Goal: Information Seeking & Learning: Learn about a topic

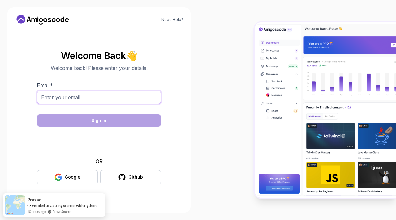
click at [124, 99] on input "Email *" at bounding box center [99, 97] width 124 height 13
type input "[EMAIL_ADDRESS][DOMAIN_NAME]"
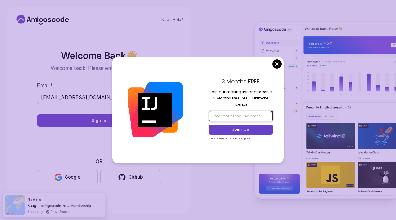
click at [233, 115] on input "email" at bounding box center [240, 116] width 63 height 11
type input "[EMAIL_ADDRESS][DOMAIN_NAME]"
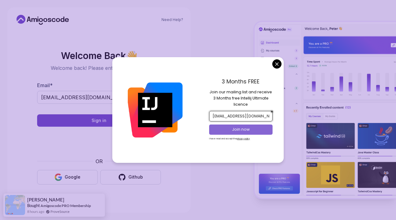
click at [249, 128] on p "Join now" at bounding box center [240, 130] width 51 height 6
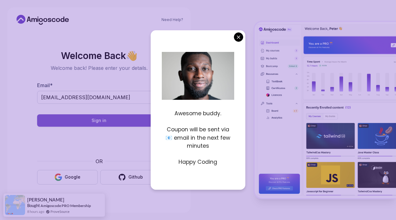
click at [112, 120] on button "Sign in" at bounding box center [99, 120] width 124 height 12
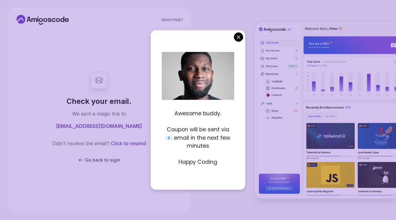
click at [239, 39] on div at bounding box center [297, 110] width 198 height 220
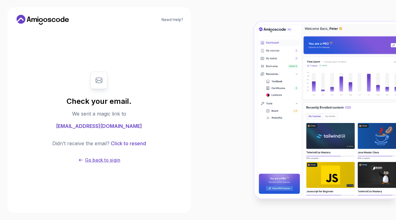
click at [110, 160] on p "Go back to sigin" at bounding box center [102, 160] width 35 height 6
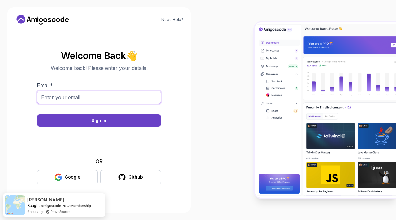
click at [128, 97] on input "Email *" at bounding box center [99, 97] width 124 height 13
type input "[EMAIL_ADDRESS][DOMAIN_NAME]"
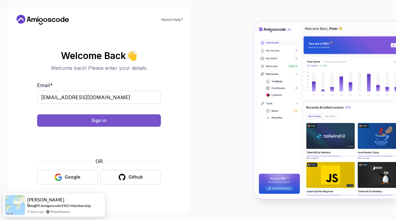
click at [121, 120] on button "Sign in" at bounding box center [99, 120] width 124 height 12
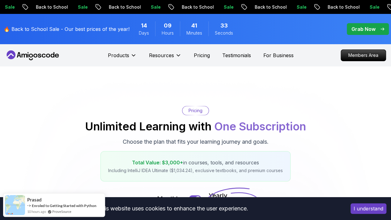
click at [276, 62] on nav "Products Resources Pricing Testimonials For Business Members Area" at bounding box center [196, 55] width 382 height 22
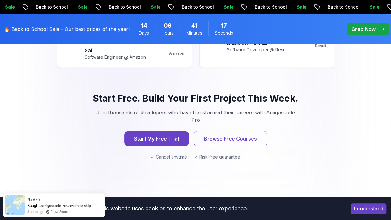
scroll to position [856, 0]
click at [171, 132] on button "Start My Free Trial" at bounding box center [157, 139] width 68 height 15
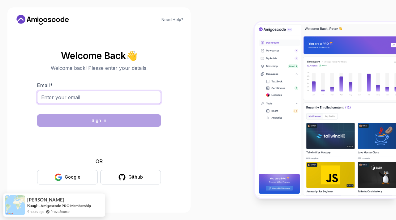
click at [106, 98] on input "Email *" at bounding box center [99, 97] width 124 height 13
type input "nandireddybhuvaneswari123@gmail.com"
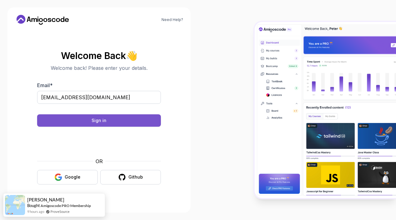
click at [140, 117] on button "Sign in" at bounding box center [99, 120] width 124 height 12
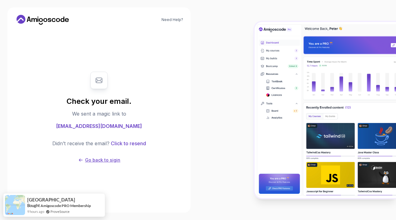
click at [103, 162] on p "Go back to sigin" at bounding box center [102, 160] width 35 height 6
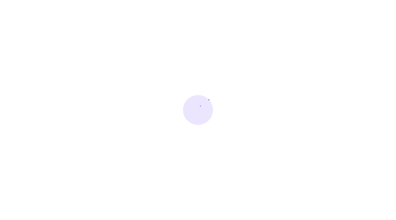
click at [123, 37] on div at bounding box center [198, 110] width 396 height 220
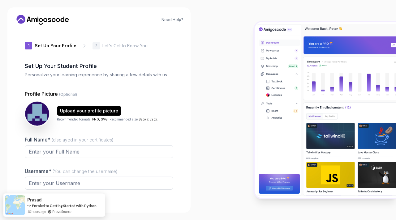
type input "spicybear6cd71"
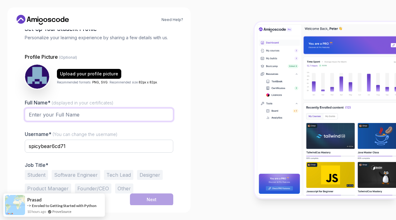
click at [131, 112] on input "Full Name* (displayed in your certificates)" at bounding box center [99, 114] width 149 height 13
type input "Nandireddy Bhuvaneswari"
click at [35, 175] on button "Student" at bounding box center [36, 175] width 23 height 10
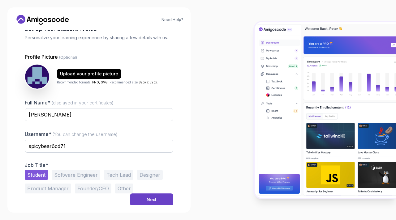
click at [144, 209] on div "Need Help? 1 Set Up Your Profile 1 Set Up Your Profile 2 Let's Get to Know You …" at bounding box center [98, 109] width 183 height 205
click at [154, 201] on div "Next" at bounding box center [152, 200] width 10 height 6
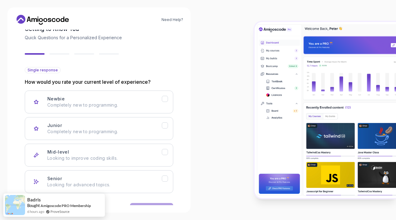
scroll to position [56, 0]
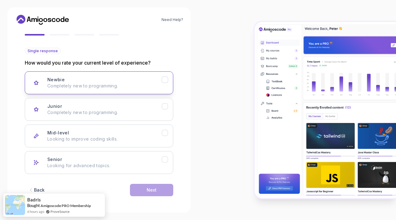
click at [165, 82] on icon "Newbie" at bounding box center [165, 80] width 6 height 6
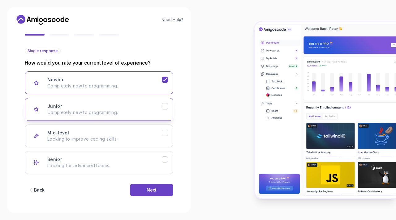
click at [169, 111] on button "Junior Completely new to programming." at bounding box center [99, 109] width 149 height 23
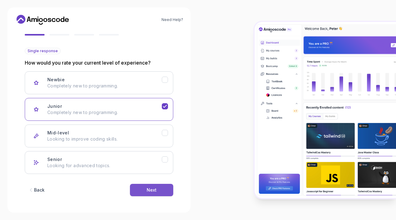
click at [148, 192] on button "Next" at bounding box center [151, 190] width 43 height 12
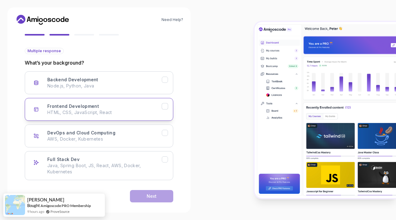
click at [165, 109] on icon "Frontend Development" at bounding box center [165, 107] width 6 height 6
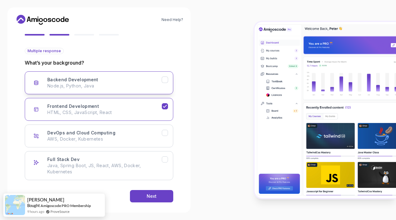
click at [167, 87] on button "Backend Development Node.js, Python, Java" at bounding box center [99, 82] width 149 height 23
click at [163, 201] on button "Next" at bounding box center [151, 196] width 43 height 12
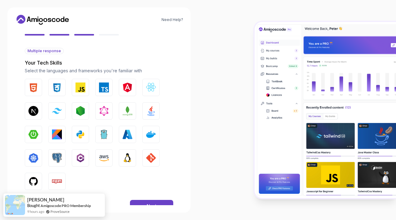
scroll to position [73, 0]
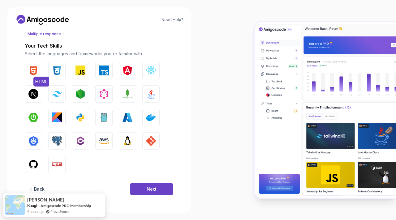
click at [33, 73] on img "button" at bounding box center [33, 71] width 10 height 10
click at [59, 69] on img "button" at bounding box center [57, 71] width 10 height 10
click at [78, 73] on img "button" at bounding box center [80, 71] width 10 height 10
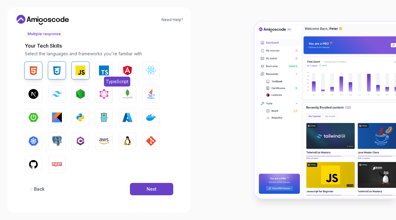
click at [106, 74] on img "button" at bounding box center [104, 71] width 10 height 10
click at [105, 73] on img "button" at bounding box center [104, 71] width 10 height 10
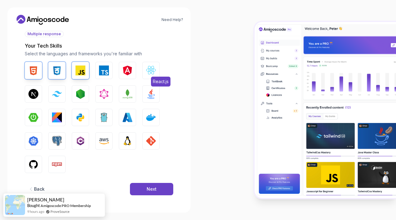
click at [152, 71] on img "button" at bounding box center [151, 71] width 10 height 10
click at [31, 117] on img "button" at bounding box center [33, 118] width 10 height 10
click at [76, 90] on img "button" at bounding box center [80, 94] width 10 height 10
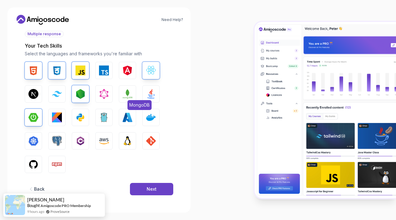
click at [123, 93] on img "button" at bounding box center [128, 94] width 10 height 10
click at [150, 93] on img "button" at bounding box center [151, 94] width 10 height 10
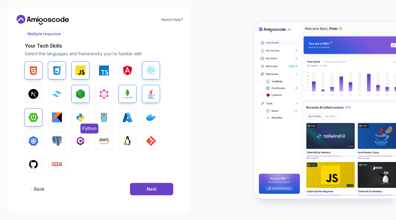
click at [78, 122] on img "button" at bounding box center [80, 118] width 10 height 10
click at [152, 193] on button "Next" at bounding box center [151, 189] width 43 height 12
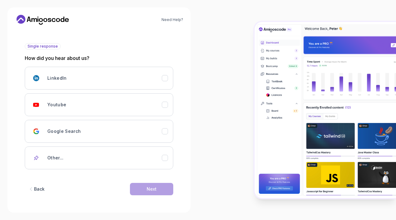
scroll to position [60, 0]
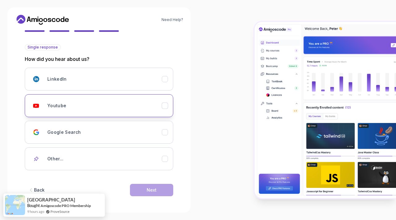
click at [163, 108] on icon "Youtube" at bounding box center [165, 106] width 6 height 6
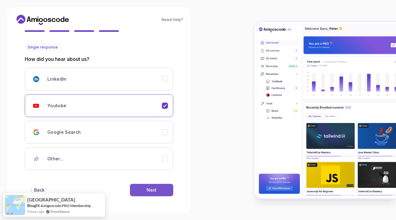
click at [147, 188] on div "Next" at bounding box center [152, 190] width 10 height 6
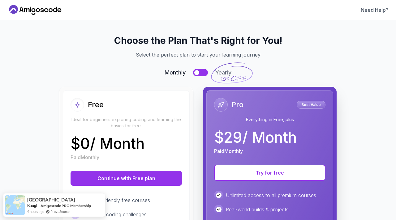
click at [141, 191] on div "Free Ideal for beginners exploring coding and learning the basics for free. $ 0…" at bounding box center [126, 215] width 127 height 251
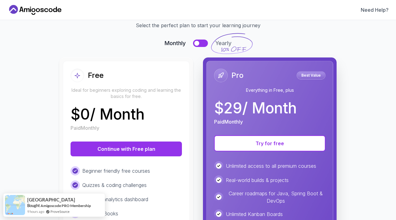
scroll to position [47, 0]
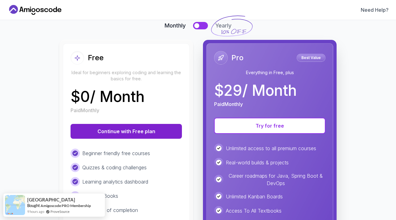
click at [158, 130] on button "Continue with Free plan" at bounding box center [126, 131] width 111 height 15
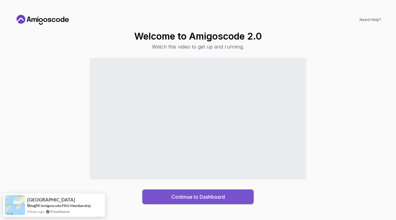
click at [224, 203] on button "Continue to Dashboard" at bounding box center [197, 197] width 111 height 15
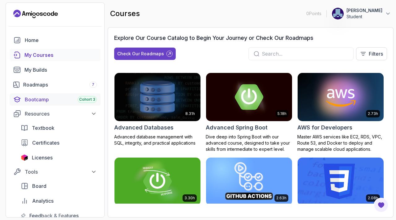
click at [89, 103] on div "Bootcamp Cohort 3" at bounding box center [61, 99] width 72 height 7
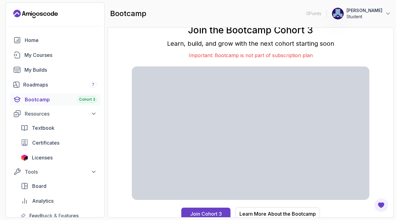
scroll to position [3, 0]
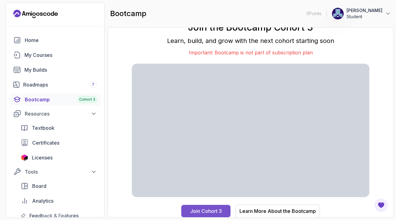
click at [212, 211] on div "Join Cohort 3" at bounding box center [206, 211] width 32 height 7
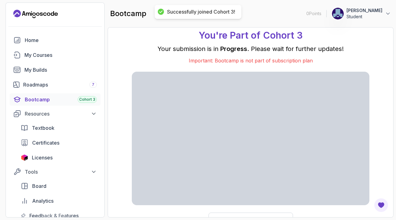
scroll to position [11, 0]
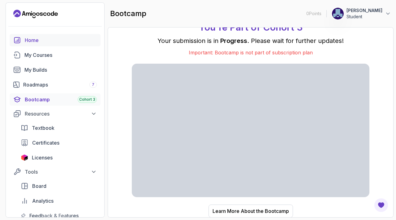
click at [65, 46] on link "Home" at bounding box center [55, 40] width 91 height 12
click at [70, 61] on link "My Courses" at bounding box center [55, 55] width 91 height 12
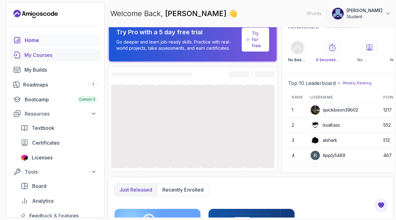
click at [50, 51] on div "My Courses" at bounding box center [60, 54] width 72 height 7
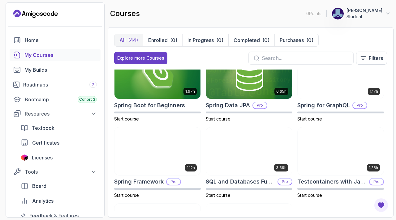
scroll to position [1009, 0]
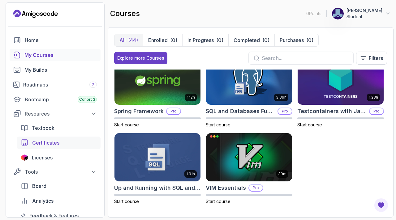
click at [67, 142] on div "Certificates" at bounding box center [64, 142] width 65 height 7
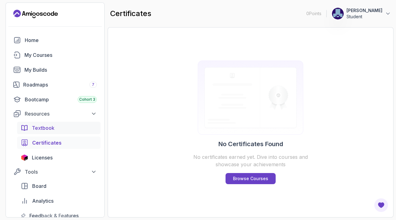
click at [57, 128] on div "Textbook" at bounding box center [64, 127] width 65 height 7
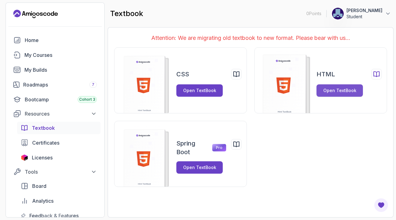
click at [334, 93] on div "Open TextBook" at bounding box center [339, 91] width 33 height 6
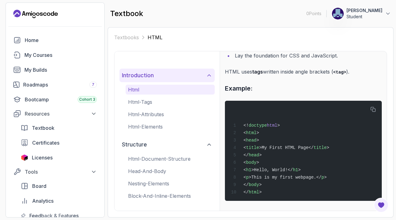
click at [160, 72] on button "introduction" at bounding box center [166, 76] width 95 height 14
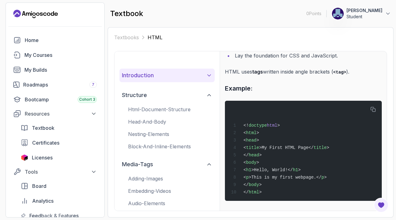
click at [192, 78] on button "introduction" at bounding box center [166, 76] width 95 height 14
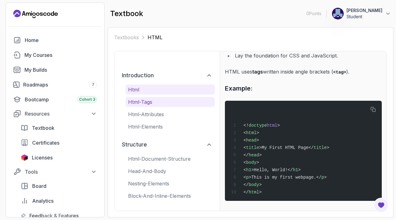
click at [156, 103] on p "html-tags" at bounding box center [170, 101] width 84 height 7
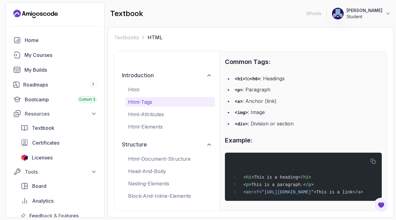
scroll to position [59, 0]
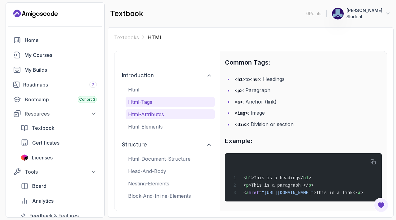
click at [174, 112] on p "html-attributes" at bounding box center [170, 114] width 84 height 7
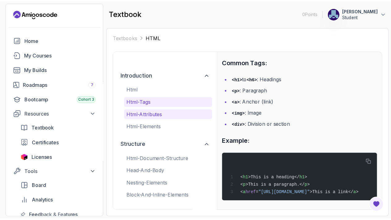
scroll to position [57, 0]
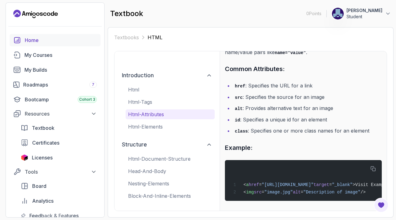
click at [58, 38] on div "Home" at bounding box center [61, 40] width 72 height 7
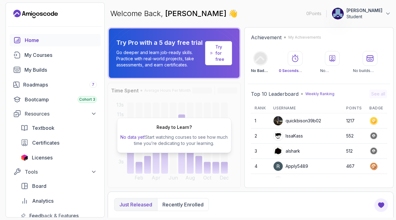
click at [217, 57] on p "Try for free" at bounding box center [220, 53] width 11 height 19
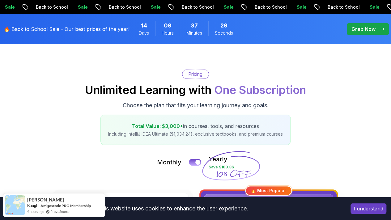
scroll to position [64, 0]
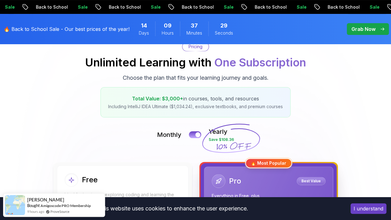
click at [150, 84] on div "Pricing Unlimited Learning with One Subscription Choose the plan that fits your…" at bounding box center [195, 79] width 385 height 75
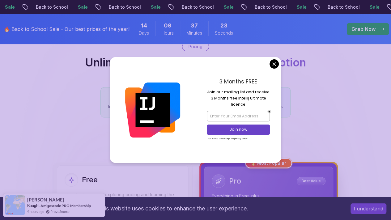
scroll to position [201, 0]
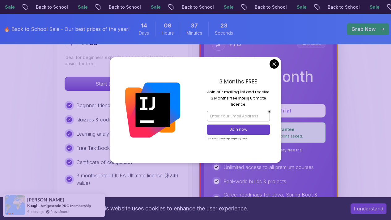
click at [136, 81] on div at bounding box center [153, 110] width 86 height 106
click at [267, 60] on div "3 Months FREE Join our mailing list and receive 3 Months free Intellij Ultimate…" at bounding box center [239, 110] width 86 height 106
click at [273, 63] on div "Pro Best Value Everything in Free, plus $ 19.97 / Month Paid Yearly" at bounding box center [269, 65] width 114 height 57
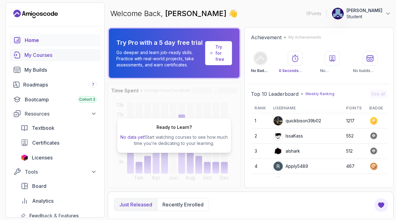
click at [69, 55] on div "My Courses" at bounding box center [60, 54] width 72 height 7
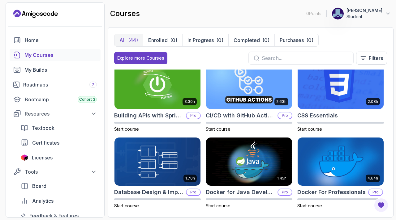
scroll to position [86, 0]
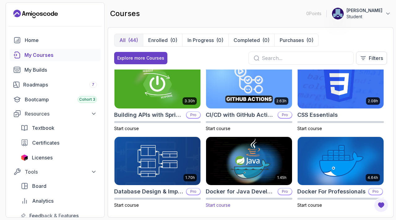
click at [265, 164] on img at bounding box center [249, 161] width 90 height 50
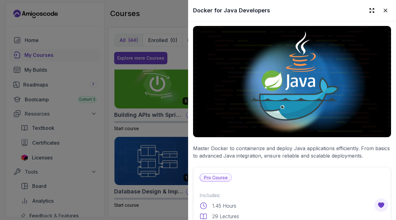
scroll to position [0, 0]
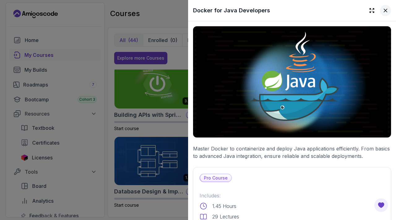
click at [384, 9] on button at bounding box center [385, 10] width 11 height 11
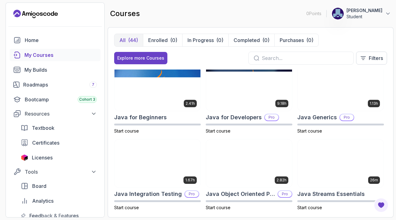
scroll to position [390, 0]
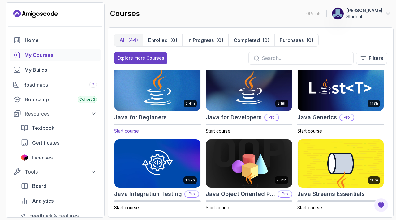
click at [173, 102] on img at bounding box center [157, 87] width 90 height 50
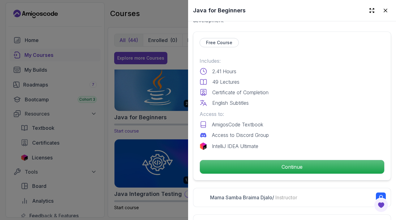
scroll to position [132, 0]
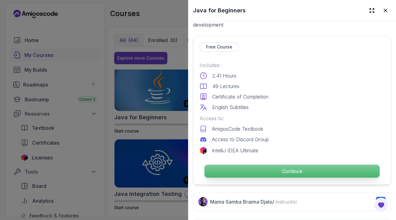
click at [318, 165] on p "Continue" at bounding box center [292, 171] width 175 height 13
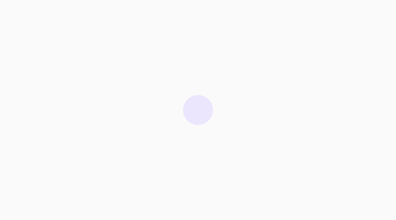
click at [339, 143] on div at bounding box center [198, 110] width 396 height 220
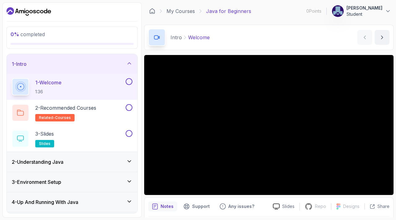
click at [71, 87] on div "1 - Welcome 1:36" at bounding box center [68, 86] width 113 height 17
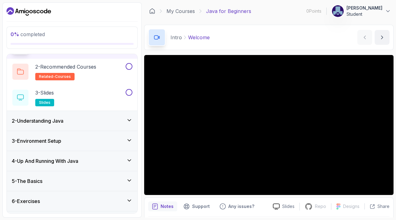
scroll to position [58, 0]
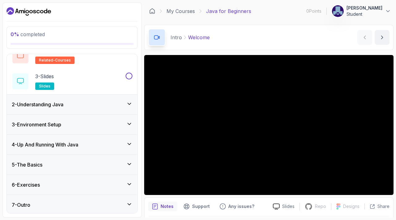
click at [128, 104] on icon at bounding box center [129, 104] width 6 height 6
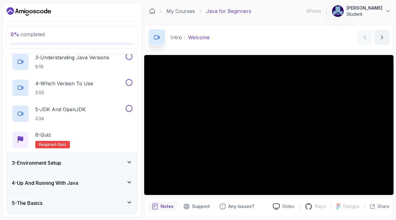
scroll to position [136, 0]
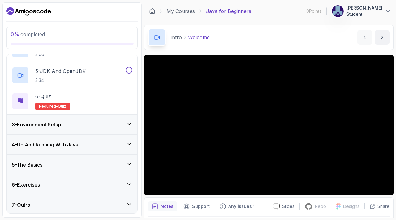
click at [132, 124] on icon at bounding box center [129, 124] width 6 height 6
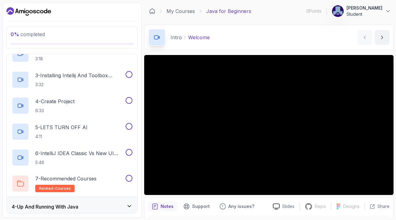
scroll to position [162, 0]
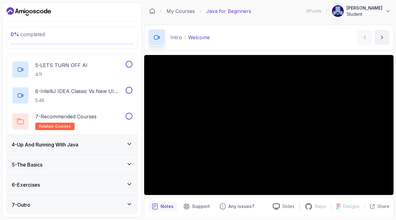
click at [129, 149] on div "4 - Up And Running With Java" at bounding box center [72, 145] width 131 height 20
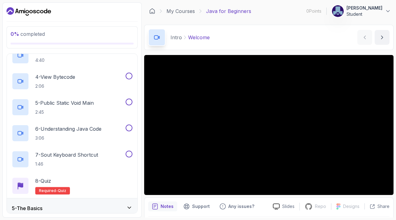
scroll to position [188, 0]
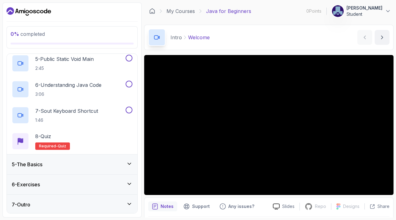
click at [132, 165] on icon at bounding box center [129, 164] width 6 height 6
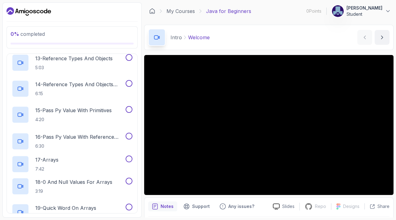
scroll to position [499, 0]
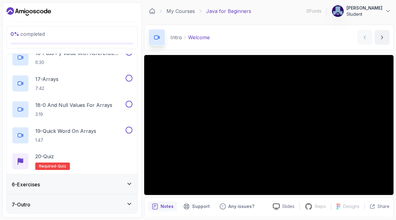
click at [129, 183] on icon at bounding box center [129, 184] width 3 height 2
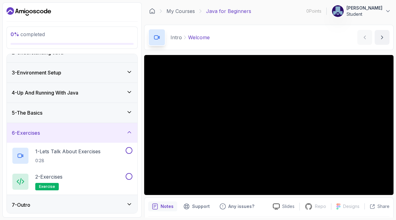
scroll to position [0, 0]
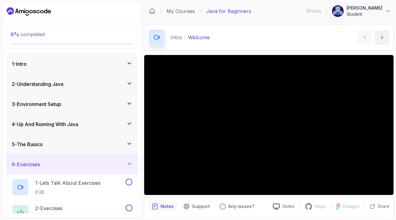
click at [132, 162] on icon at bounding box center [129, 164] width 6 height 6
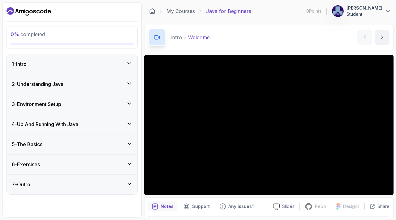
click at [133, 86] on div "2 - Understanding Java" at bounding box center [72, 84] width 131 height 20
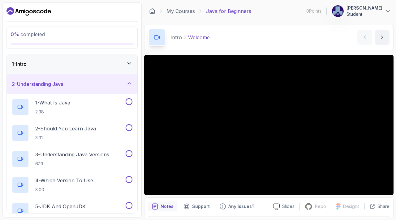
click at [135, 65] on div "1 - Intro" at bounding box center [72, 64] width 131 height 20
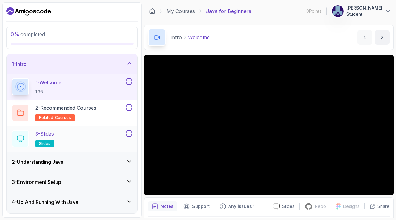
click at [77, 139] on div "3 - Slides slides" at bounding box center [68, 138] width 113 height 17
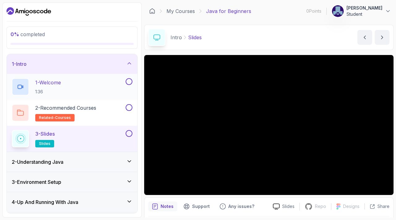
click at [101, 83] on div "1 - Welcome 1:36" at bounding box center [68, 86] width 113 height 17
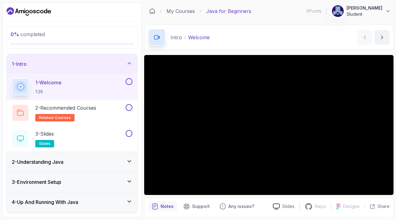
click at [169, 207] on p "Notes" at bounding box center [167, 207] width 13 height 6
click at [243, 43] on div "Intro Welcome Welcome by nelson" at bounding box center [268, 37] width 249 height 25
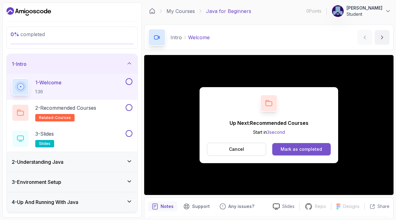
click at [314, 151] on div "Mark as completed" at bounding box center [301, 149] width 41 height 6
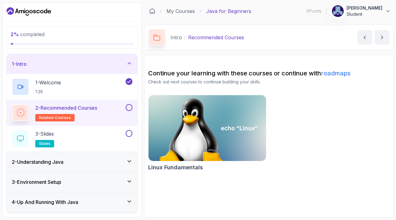
click at [109, 110] on div "2 - Recommended Courses related-courses" at bounding box center [68, 112] width 113 height 17
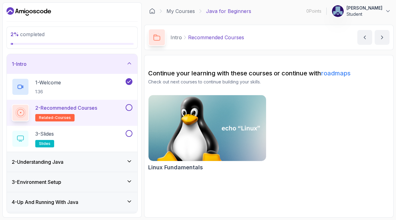
click at [197, 121] on img at bounding box center [207, 128] width 123 height 69
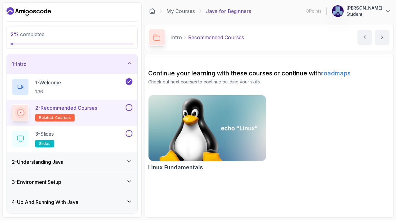
click at [129, 107] on button at bounding box center [129, 107] width 7 height 7
click at [385, 38] on button "next content" at bounding box center [382, 37] width 15 height 15
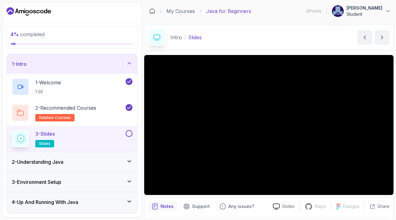
click at [131, 132] on button at bounding box center [129, 133] width 7 height 7
click at [386, 40] on button "next content" at bounding box center [382, 37] width 15 height 15
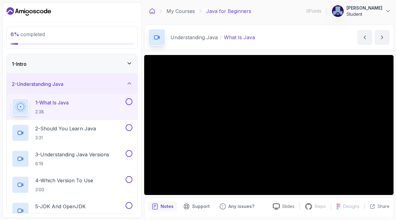
click at [154, 12] on icon at bounding box center [152, 11] width 6 height 6
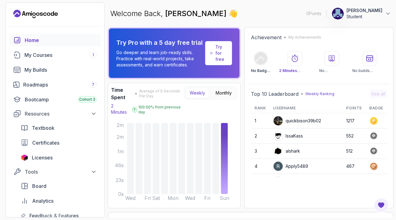
click at [135, 4] on div "Welcome Back, Nandireddy Bhuvaneswari 👋 0 Points 1 Nandireddy Bhuvaneswari Stud…" at bounding box center [251, 13] width 286 height 22
click at [306, 14] on p "0 Points" at bounding box center [313, 14] width 15 height 6
click at [390, 14] on icon at bounding box center [388, 14] width 6 height 6
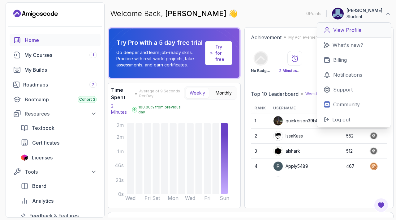
click at [356, 30] on p "View Profile" at bounding box center [347, 29] width 28 height 7
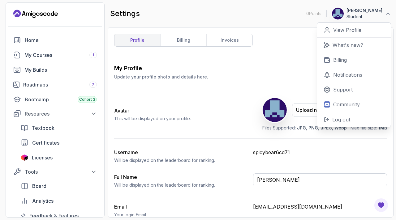
click at [255, 118] on div "Avatar This will be displayed on your profile. Upload new Picture Delete Files …" at bounding box center [250, 114] width 273 height 48
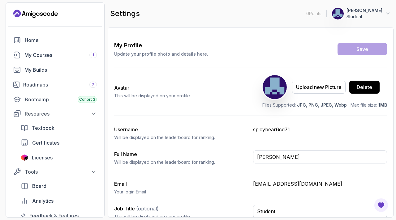
scroll to position [29, 0]
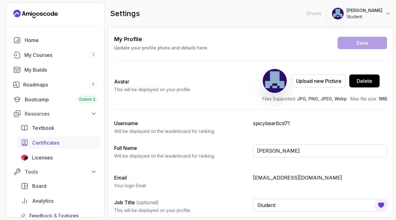
click at [70, 146] on div "Certificates" at bounding box center [64, 142] width 65 height 7
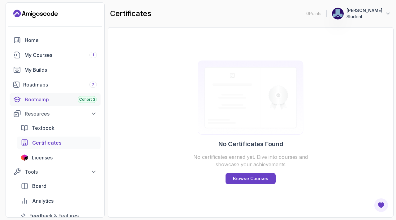
click at [54, 99] on div "Bootcamp Cohort 3" at bounding box center [61, 99] width 72 height 7
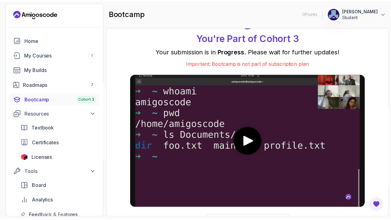
scroll to position [11, 0]
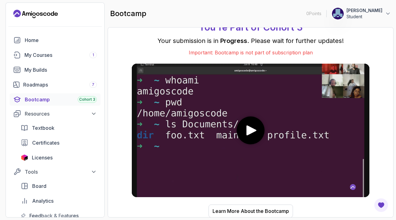
click at [249, 133] on icon "play" at bounding box center [252, 131] width 10 height 10
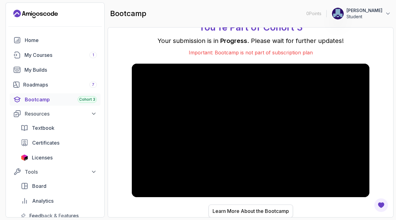
click at [268, 212] on div "Learn More About the Bootcamp" at bounding box center [251, 211] width 76 height 7
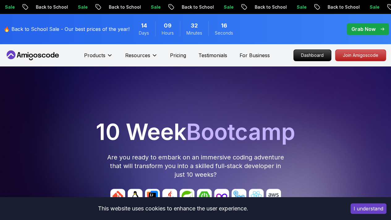
scroll to position [108, 0]
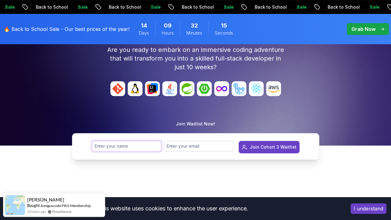
click at [136, 148] on input "text" at bounding box center [127, 146] width 70 height 11
type input "Nandireddy Bhuvaneswari"
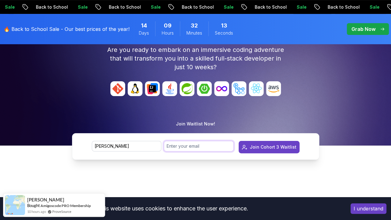
click at [202, 147] on input "email" at bounding box center [199, 146] width 70 height 11
type input "nandireddybhuvaneswari123@gmail.com"
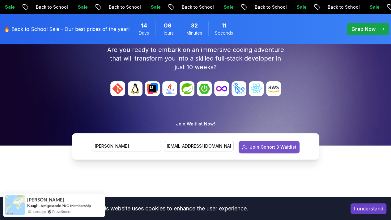
click at [287, 149] on div "Join Cohort 3 Waitlist" at bounding box center [273, 147] width 47 height 6
click at [272, 148] on div "Join Cohort 3 Waitlist" at bounding box center [273, 147] width 47 height 6
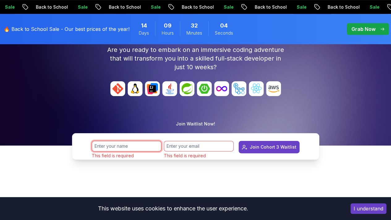
click at [140, 146] on input "text" at bounding box center [127, 146] width 70 height 11
type input "Nandireddy Bhuvaneswari"
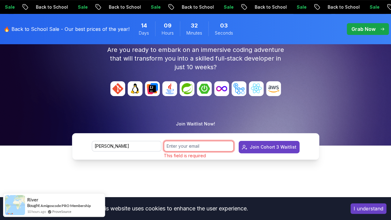
click at [199, 143] on input "email" at bounding box center [199, 146] width 70 height 11
type input "nandireddybhuvaneswari123@gmail.com"
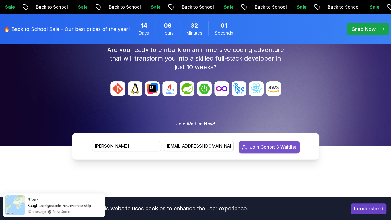
click at [279, 146] on div "Join Cohort 3 Waitlist" at bounding box center [273, 147] width 47 height 6
